Goal: Find contact information: Find contact information

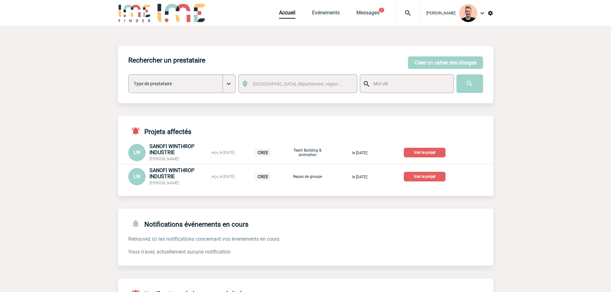
click at [405, 11] on img at bounding box center [408, 13] width 23 height 8
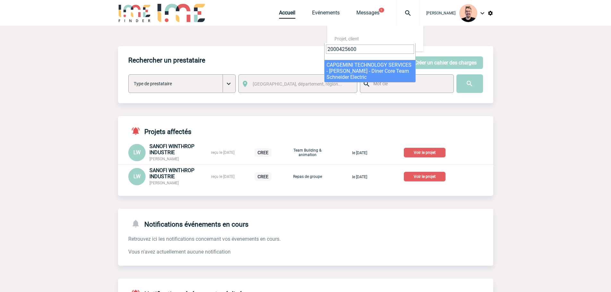
type input "2000425600"
select select "25101"
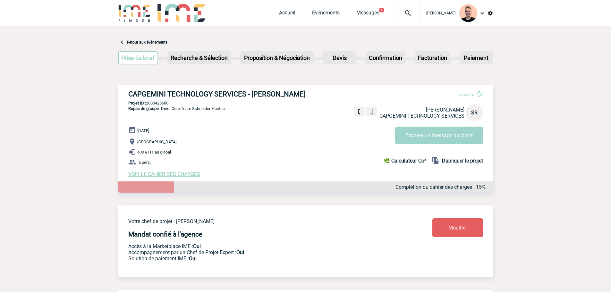
drag, startPoint x: 252, startPoint y: 95, endPoint x: 315, endPoint y: 96, distance: 62.9
click at [315, 96] on h3 "CAPGEMINI TECHNOLOGY SERVICES - Sandrine REPELLIN" at bounding box center [224, 94] width 193 height 8
copy h3 "Sandrine REPELLIN"
